Goal: Task Accomplishment & Management: Manage account settings

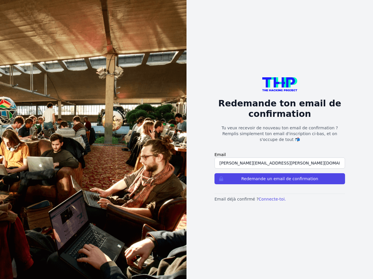
click at [279, 176] on button "Redemande un email de confirmation" at bounding box center [279, 178] width 130 height 11
